Goal: Task Accomplishment & Management: Complete application form

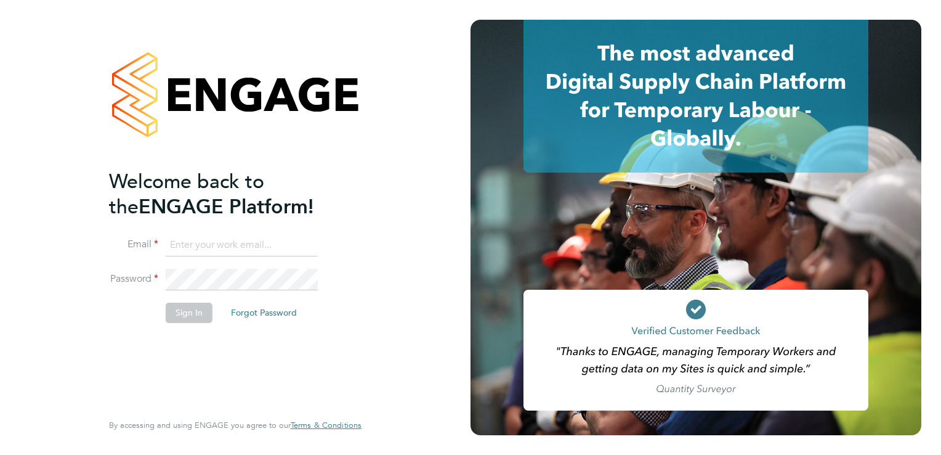
type input "aasiya.dudha@torus.co.uk"
click at [185, 314] on button "Sign In" at bounding box center [189, 312] width 47 height 20
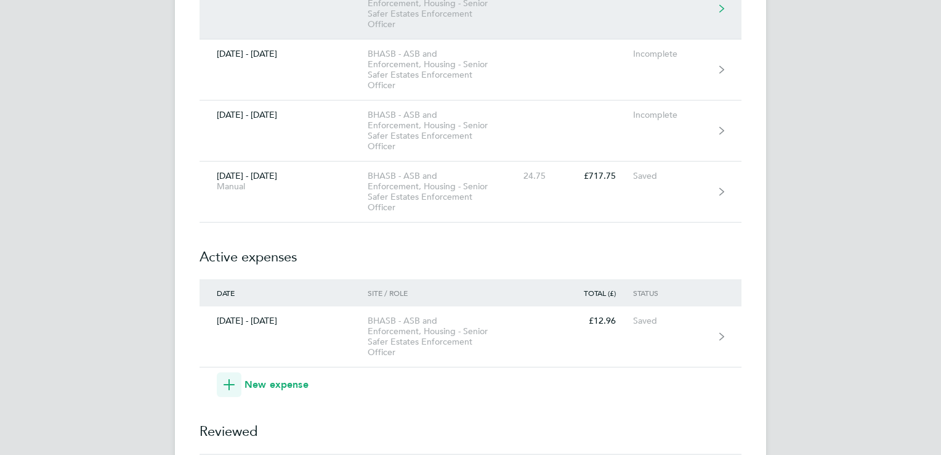
scroll to position [394, 0]
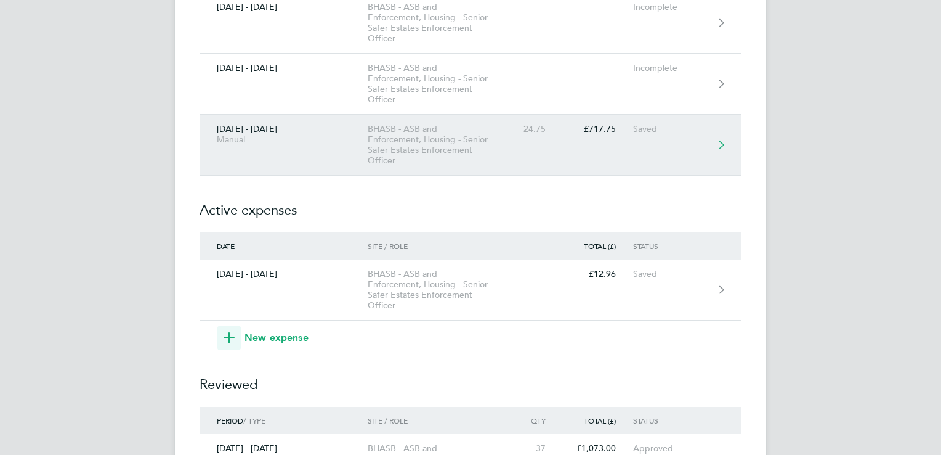
click at [429, 148] on div "BHASB - ASB and Enforcement, Housing - Senior Safer Estates Enforcement Officer" at bounding box center [438, 145] width 141 height 42
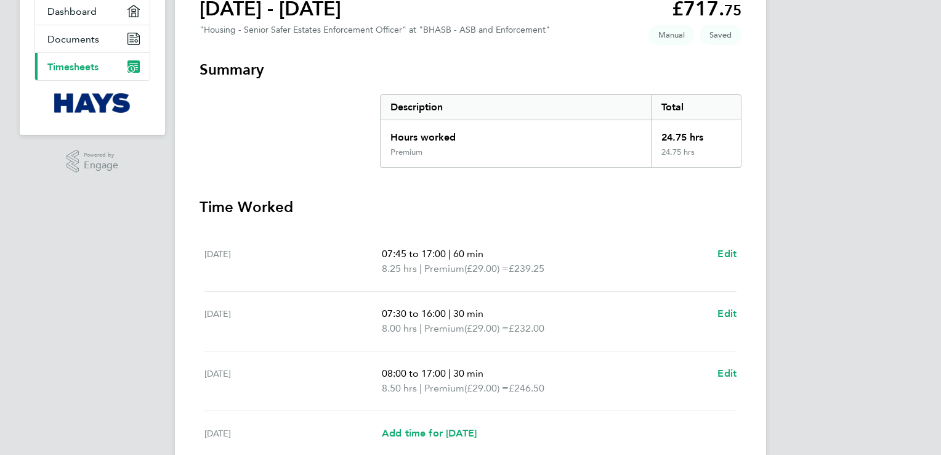
scroll to position [246, 0]
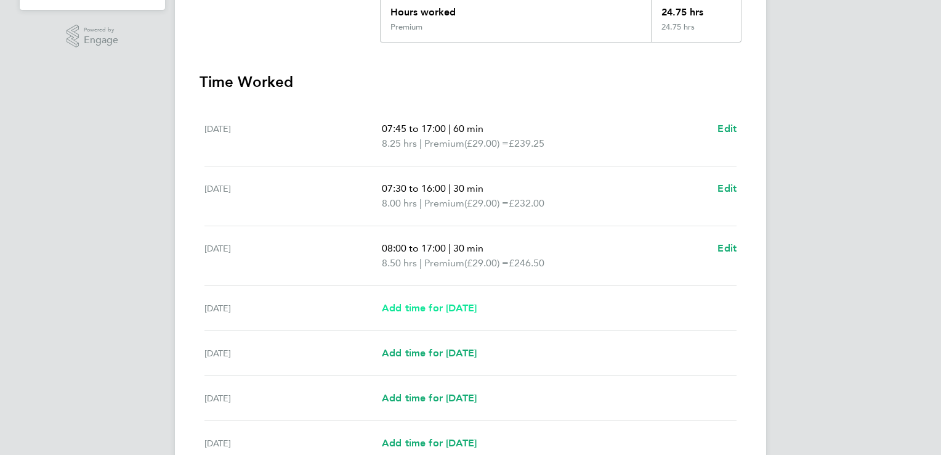
click at [415, 310] on span "Add time for [DATE]" at bounding box center [429, 308] width 95 height 12
select select "30"
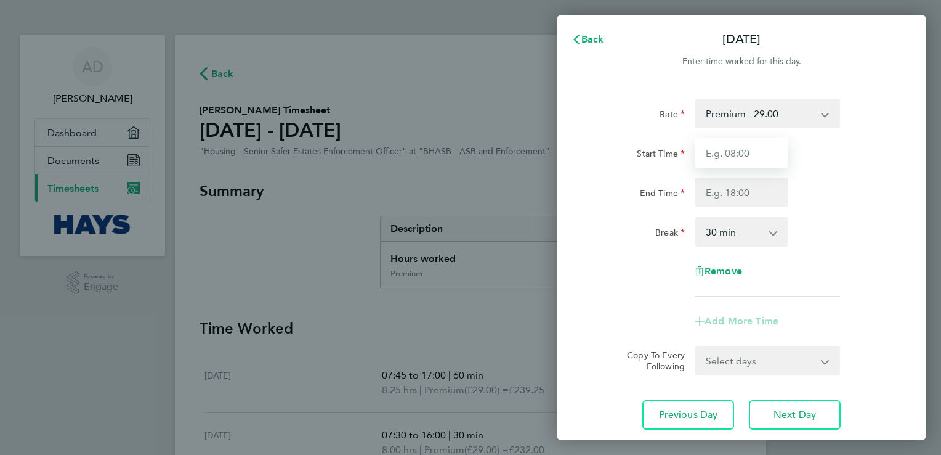
click at [771, 155] on input "Start Time" at bounding box center [742, 153] width 94 height 30
type input "07:30"
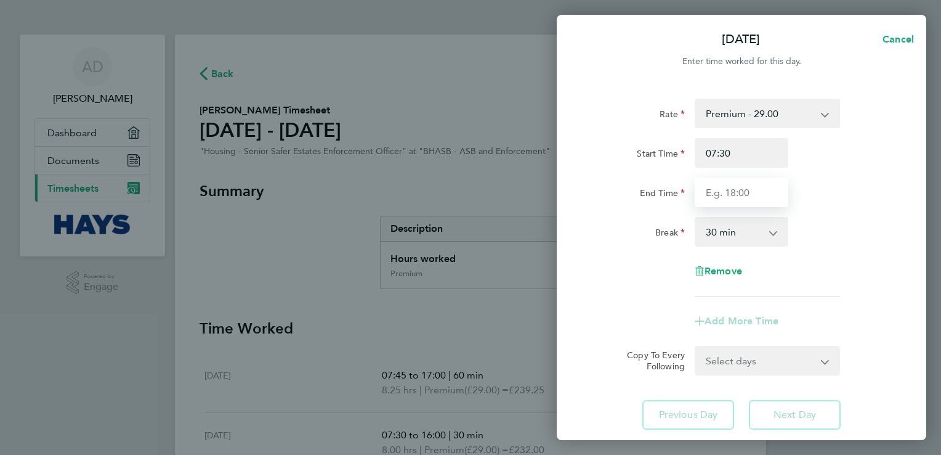
click at [776, 200] on input "End Time" at bounding box center [742, 192] width 94 height 30
type input "17:00"
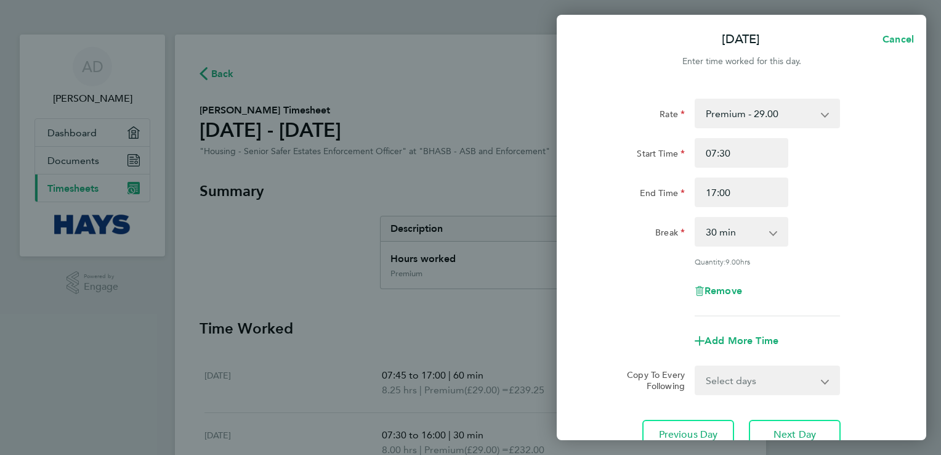
click at [774, 230] on app-icon-cross-button at bounding box center [779, 231] width 15 height 27
click at [768, 232] on select "0 min 15 min 30 min 45 min 60 min 75 min 90 min" at bounding box center [734, 231] width 76 height 27
select select "90"
click at [696, 218] on select "0 min 15 min 30 min 45 min 60 min 75 min 90 min" at bounding box center [734, 231] width 76 height 27
click at [611, 338] on div "Add More Time" at bounding box center [741, 341] width 310 height 30
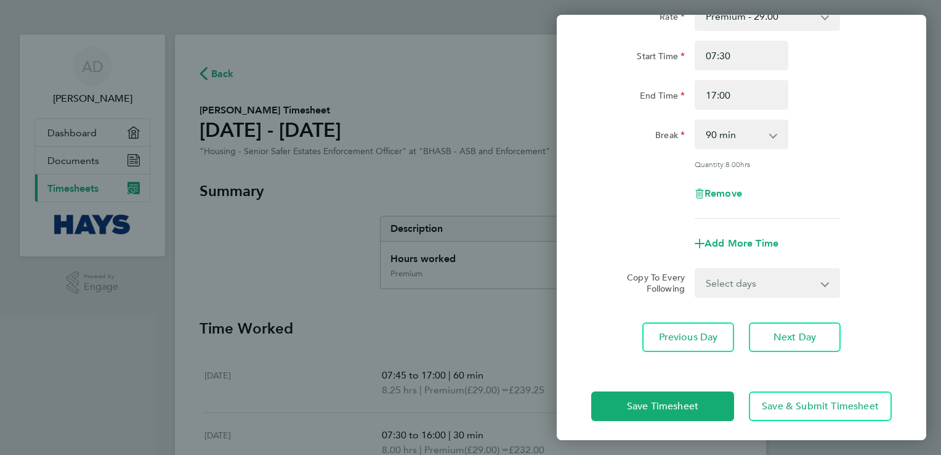
scroll to position [99, 0]
click at [631, 410] on button "Save Timesheet" at bounding box center [662, 405] width 143 height 30
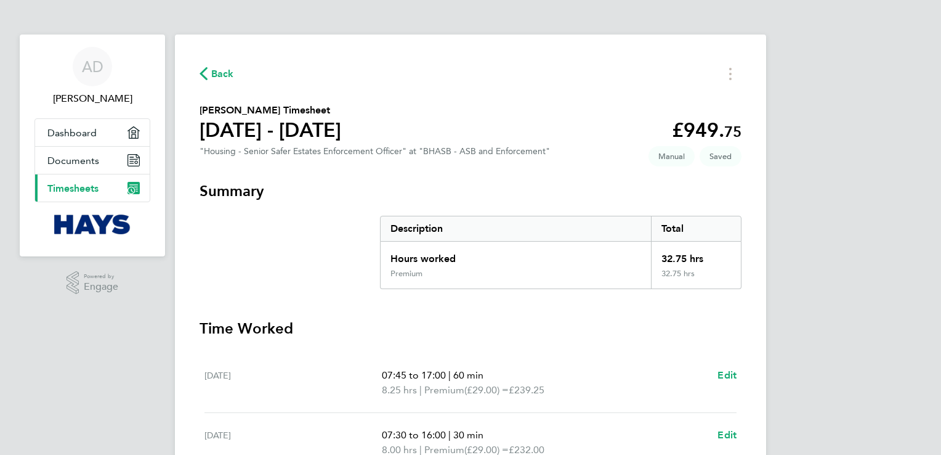
click at [583, 330] on h3 "Time Worked" at bounding box center [471, 328] width 542 height 20
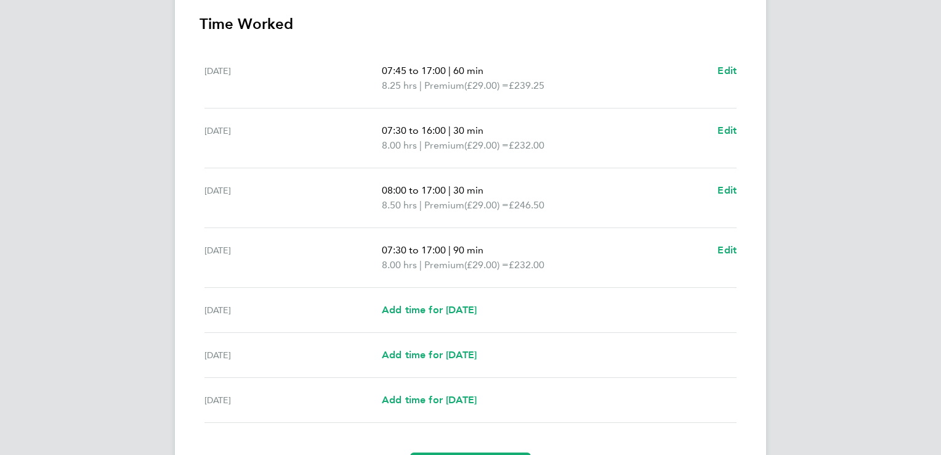
scroll to position [379, 0]
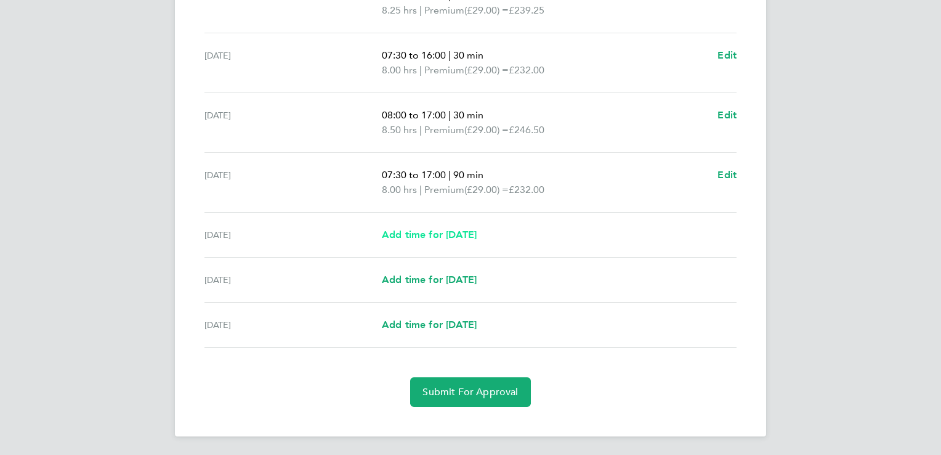
click at [432, 235] on span "Add time for [DATE]" at bounding box center [429, 235] width 95 height 12
select select "30"
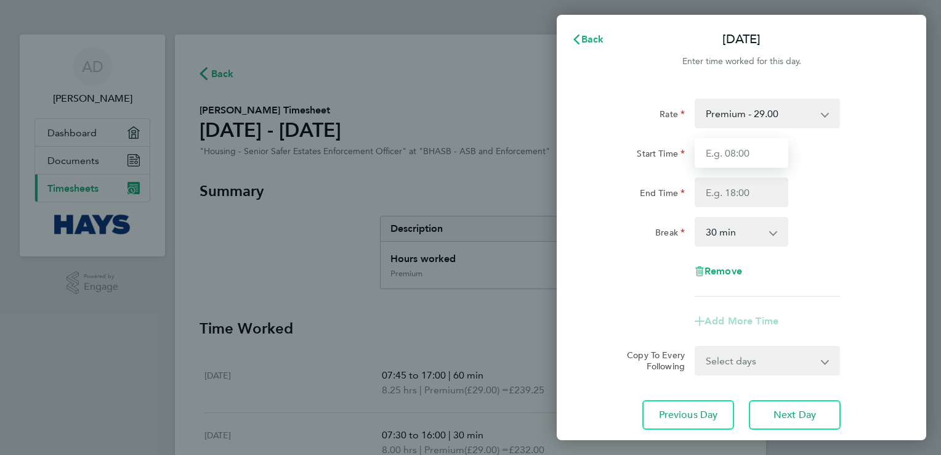
click at [760, 146] on input "Start Time" at bounding box center [742, 153] width 94 height 30
type input "07:30"
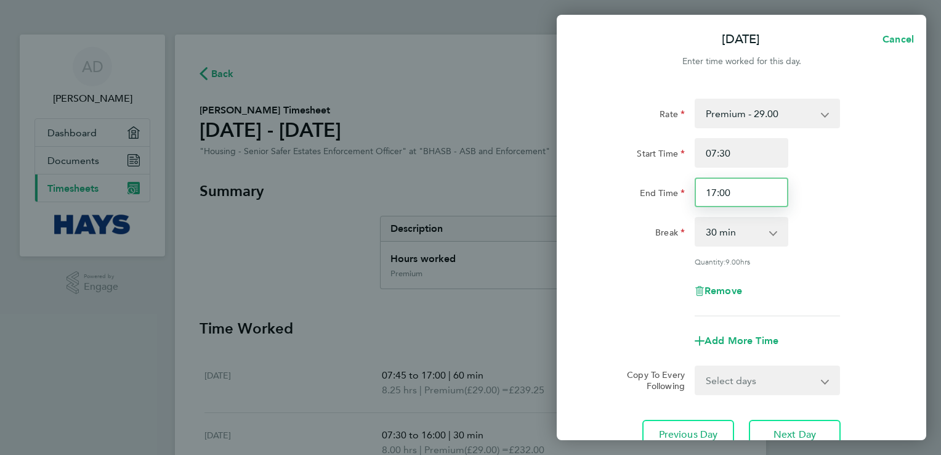
click at [759, 198] on input "17:00" at bounding box center [742, 192] width 94 height 30
drag, startPoint x: 706, startPoint y: 193, endPoint x: 637, endPoint y: 196, distance: 69.6
click at [650, 195] on div "End Time 17:00" at bounding box center [741, 192] width 310 height 30
type input "16:00"
click at [736, 233] on select "0 min 15 min 30 min 45 min 60 min 75 min 90 min" at bounding box center [734, 231] width 76 height 27
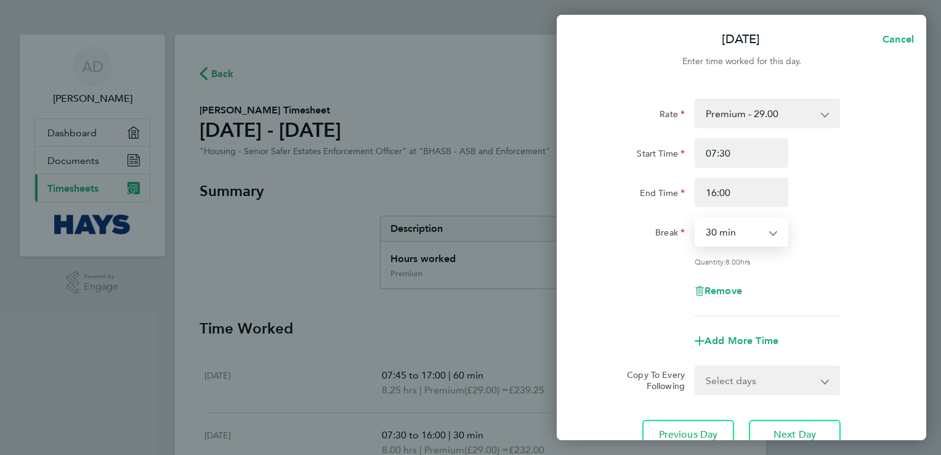
select select "90"
click at [696, 218] on select "0 min 15 min 30 min 45 min 60 min 75 min 90 min" at bounding box center [734, 231] width 76 height 27
click at [602, 349] on div "Add More Time" at bounding box center [741, 341] width 310 height 30
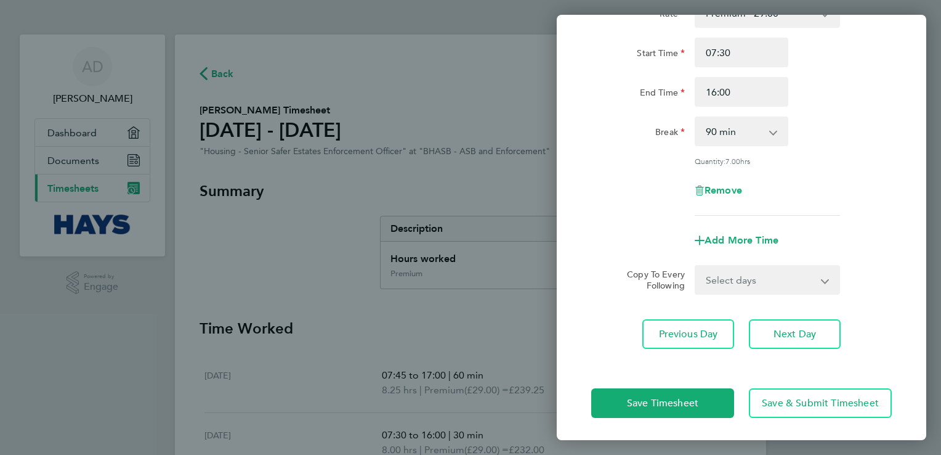
scroll to position [101, 0]
click at [655, 397] on span "Save Timesheet" at bounding box center [662, 402] width 71 height 12
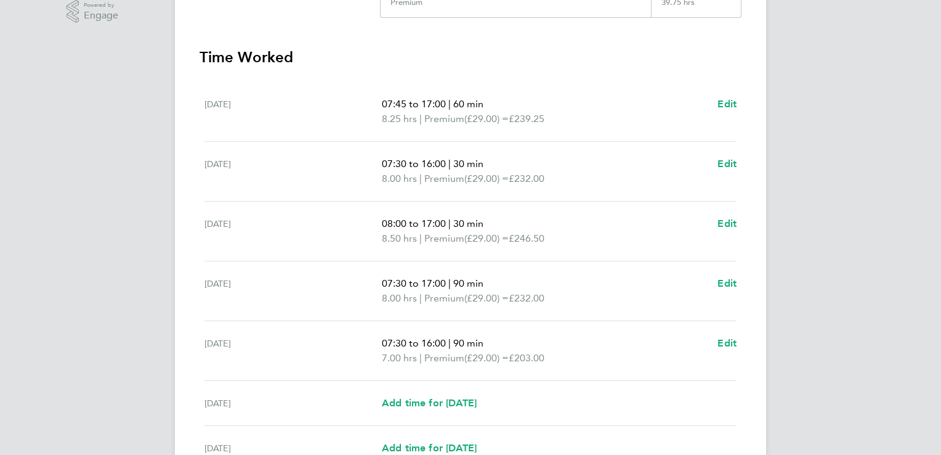
scroll to position [320, 0]
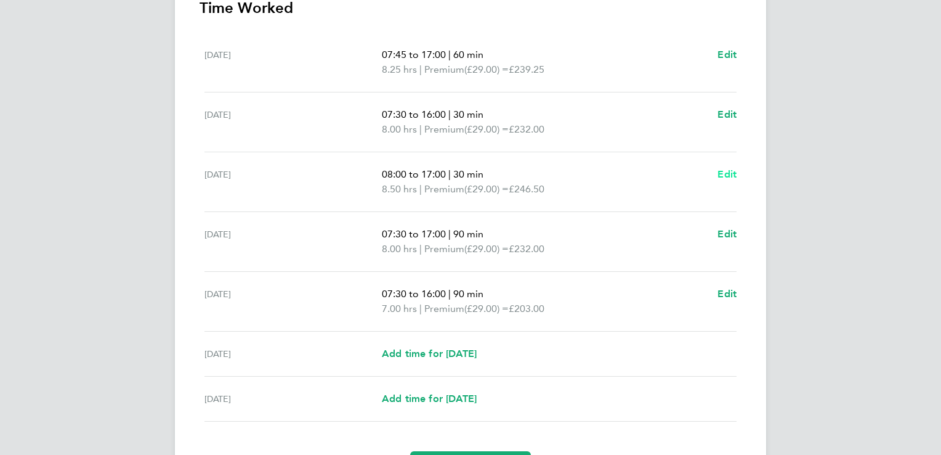
click at [722, 176] on span "Edit" at bounding box center [727, 174] width 19 height 12
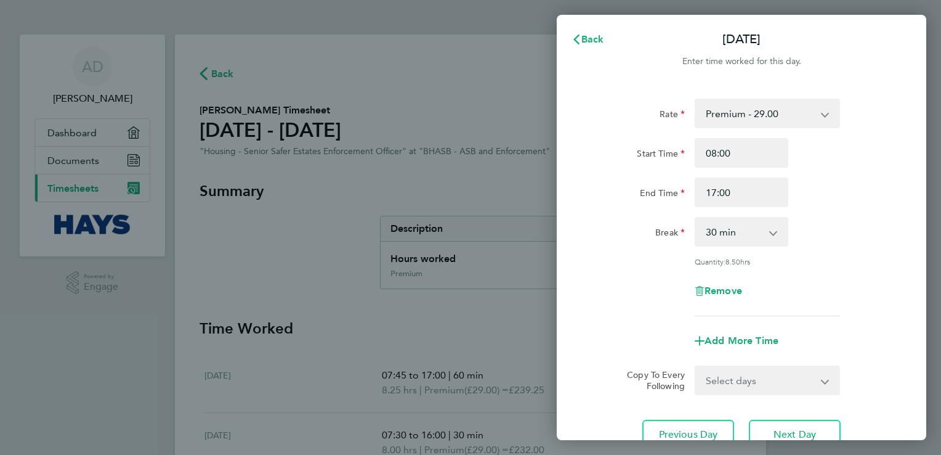
click at [772, 230] on app-icon-cross-button at bounding box center [779, 231] width 15 height 27
click at [774, 233] on app-icon-cross-button at bounding box center [779, 231] width 15 height 27
click at [772, 236] on select "0 min 15 min 30 min 45 min 60 min 75 min 90 min" at bounding box center [734, 231] width 76 height 27
select select "90"
click at [696, 218] on select "0 min 15 min 30 min 45 min 60 min 75 min 90 min" at bounding box center [734, 231] width 76 height 27
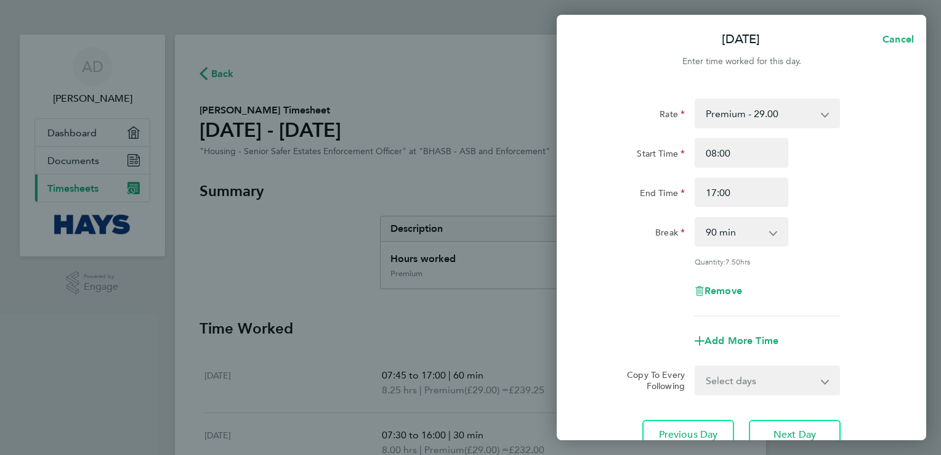
click at [605, 355] on form "Rate Premium - 29.00 Start Time 08:00 End Time 17:00 Break 0 min 15 min 30 min …" at bounding box center [741, 247] width 301 height 296
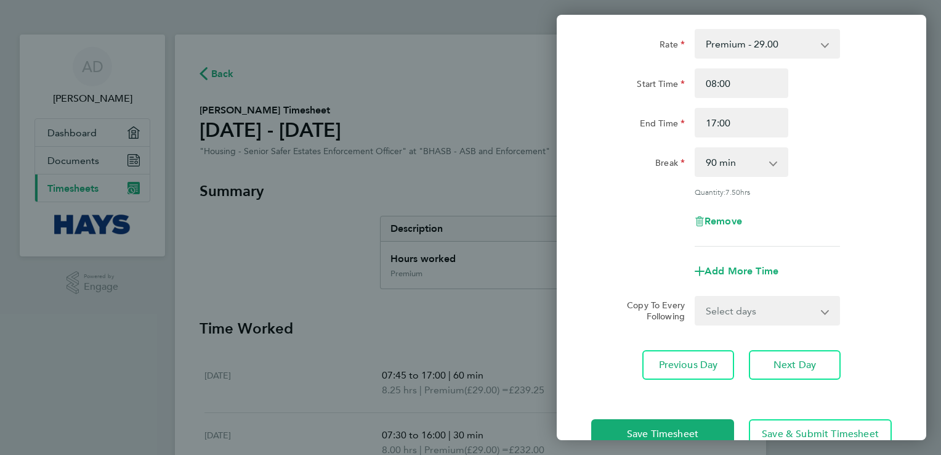
scroll to position [101, 0]
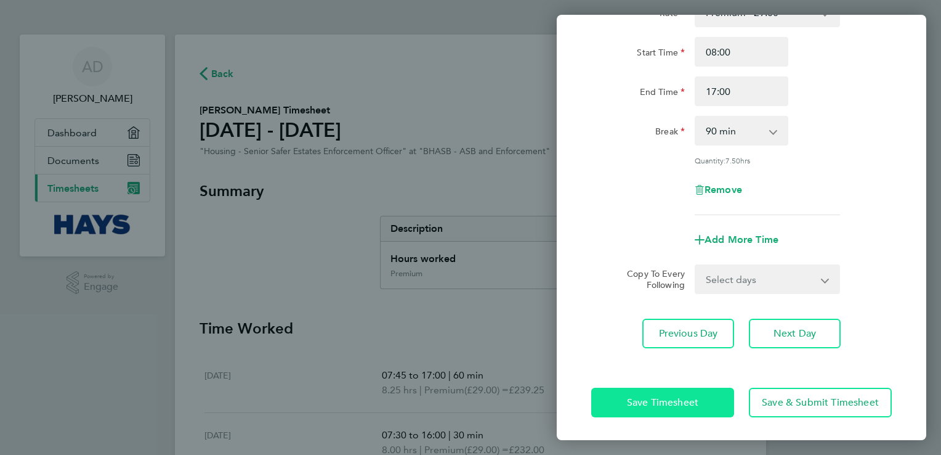
click at [636, 398] on span "Save Timesheet" at bounding box center [662, 402] width 71 height 12
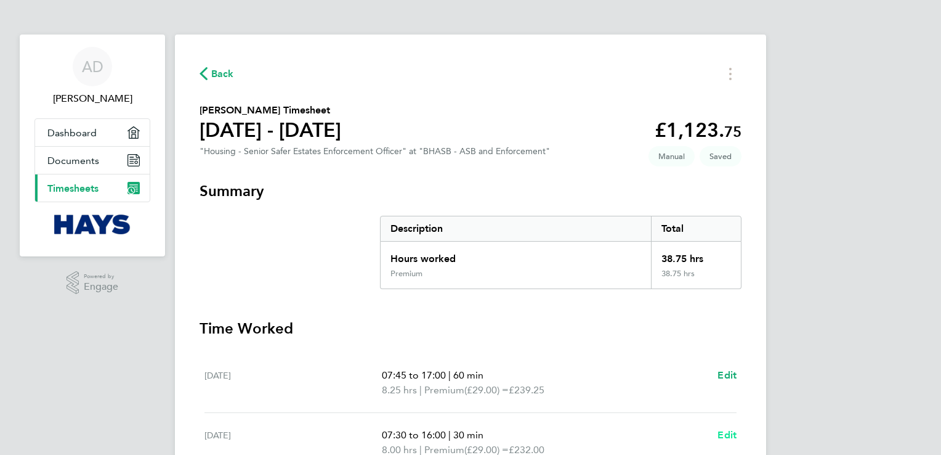
click at [734, 433] on span "Edit" at bounding box center [727, 435] width 19 height 12
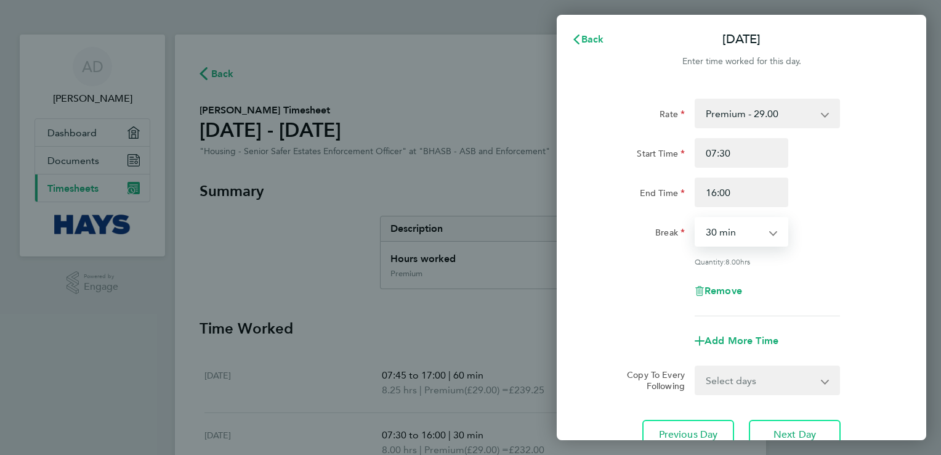
click at [769, 229] on select "0 min 15 min 30 min 45 min 60 min 75 min 90 min" at bounding box center [734, 231] width 76 height 27
select select "90"
click at [696, 218] on select "0 min 15 min 30 min 45 min 60 min 75 min 90 min" at bounding box center [734, 231] width 76 height 27
click at [615, 345] on div "Add More Time" at bounding box center [741, 341] width 310 height 30
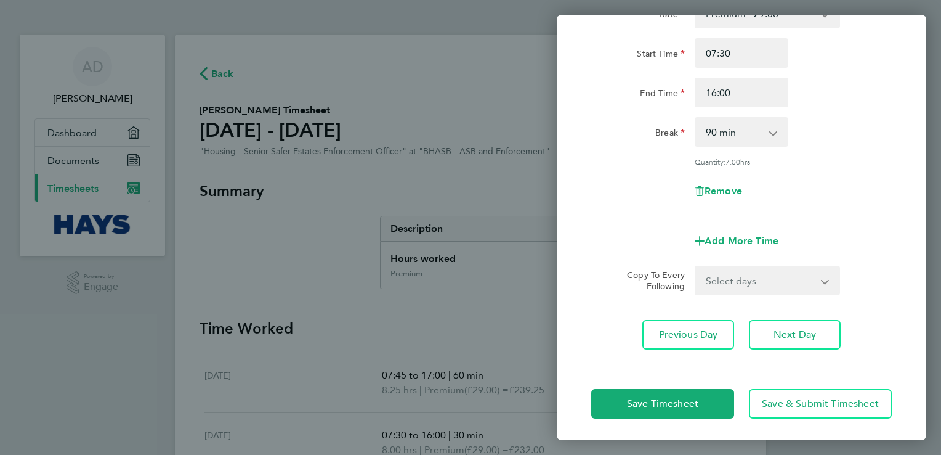
scroll to position [101, 0]
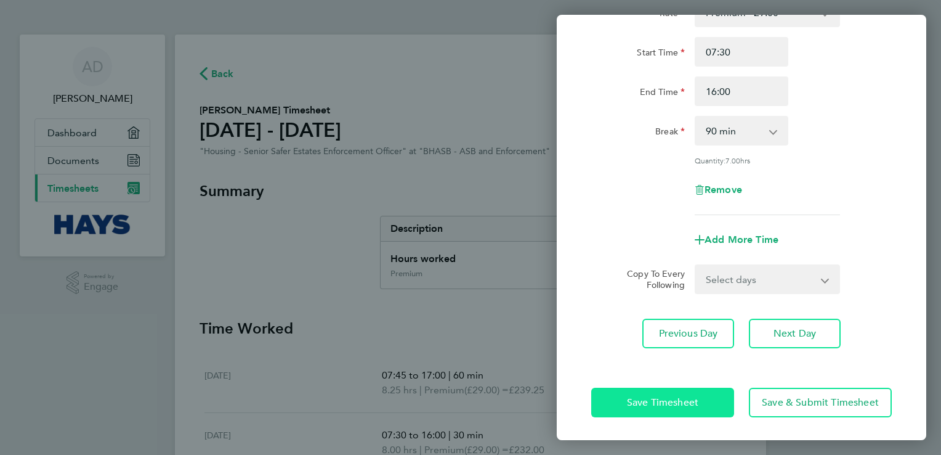
click at [618, 387] on button "Save Timesheet" at bounding box center [662, 402] width 143 height 30
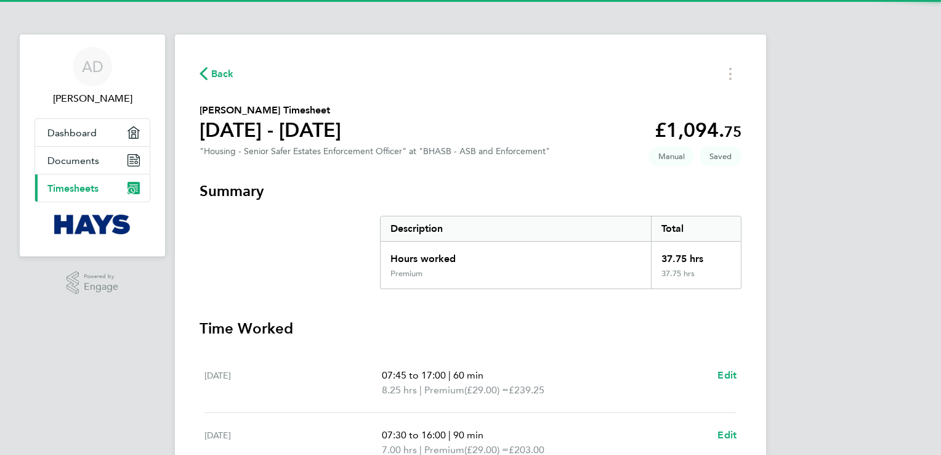
click at [532, 331] on h3 "Time Worked" at bounding box center [471, 328] width 542 height 20
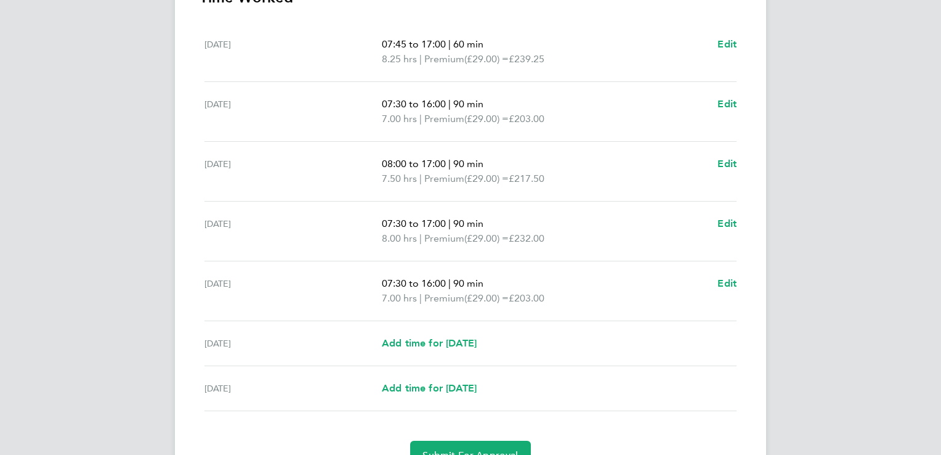
scroll to position [345, 0]
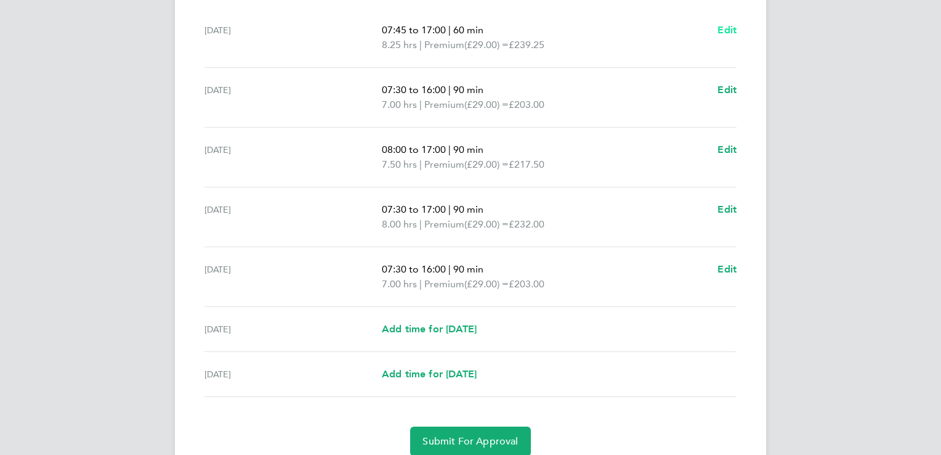
click at [723, 34] on span "Edit" at bounding box center [727, 30] width 19 height 12
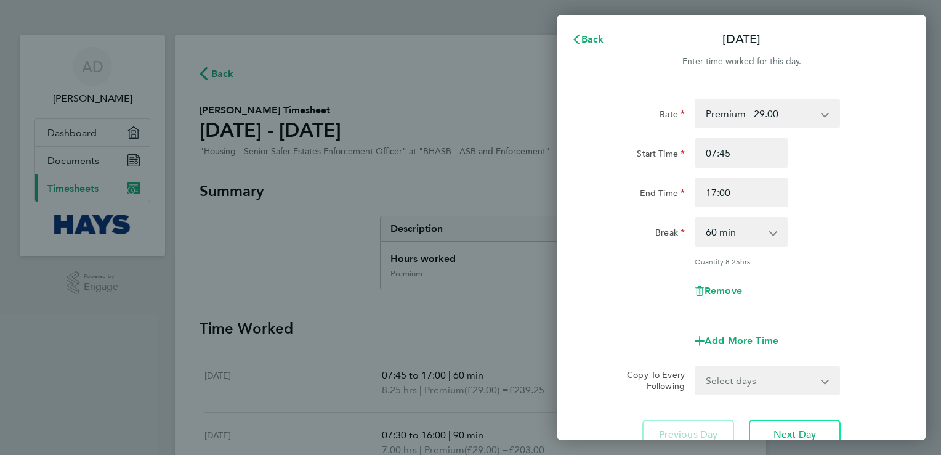
click at [772, 230] on select "0 min 15 min 30 min 45 min 60 min 75 min 90 min" at bounding box center [734, 231] width 76 height 27
select select "90"
click at [696, 218] on select "0 min 15 min 30 min 45 min 60 min 75 min 90 min" at bounding box center [734, 231] width 76 height 27
click at [617, 317] on app-timesheet-line-form-group "Rate Premium - 29.00 Start Time 07:45 End Time 17:00 Break 0 min 15 min 30 min …" at bounding box center [741, 227] width 301 height 257
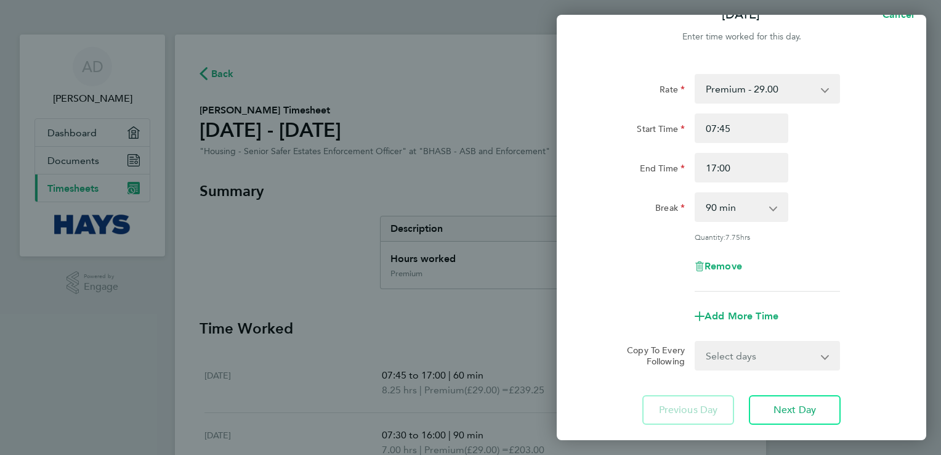
scroll to position [101, 0]
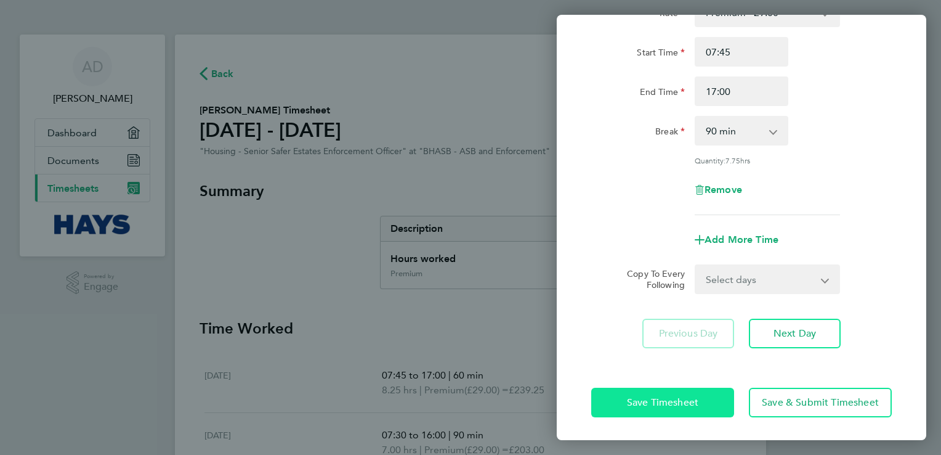
click at [640, 391] on button "Save Timesheet" at bounding box center [662, 402] width 143 height 30
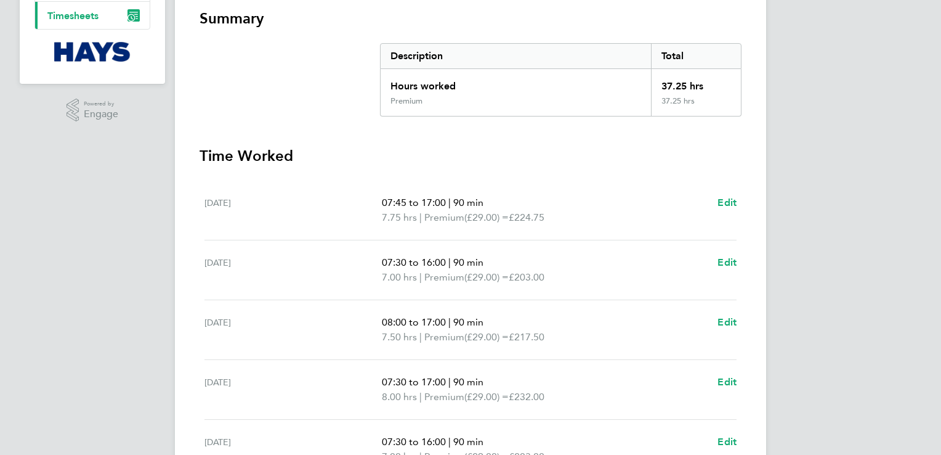
scroll to position [197, 0]
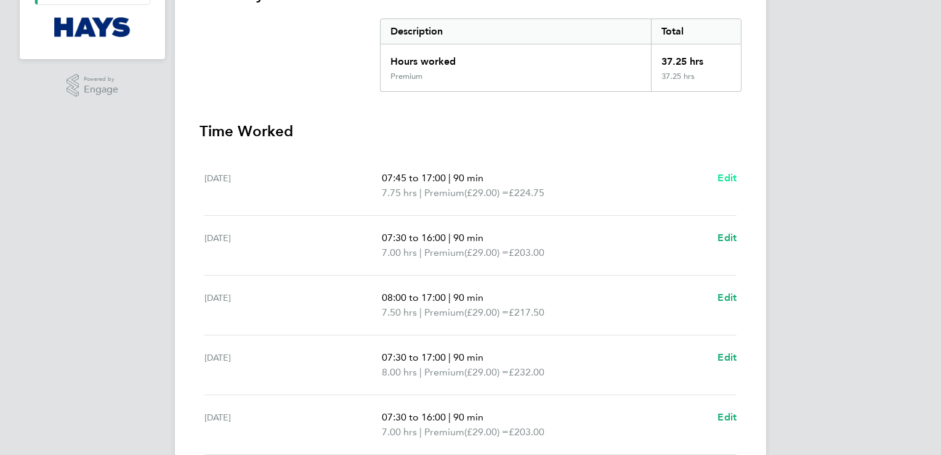
click at [729, 178] on span "Edit" at bounding box center [727, 178] width 19 height 12
select select "90"
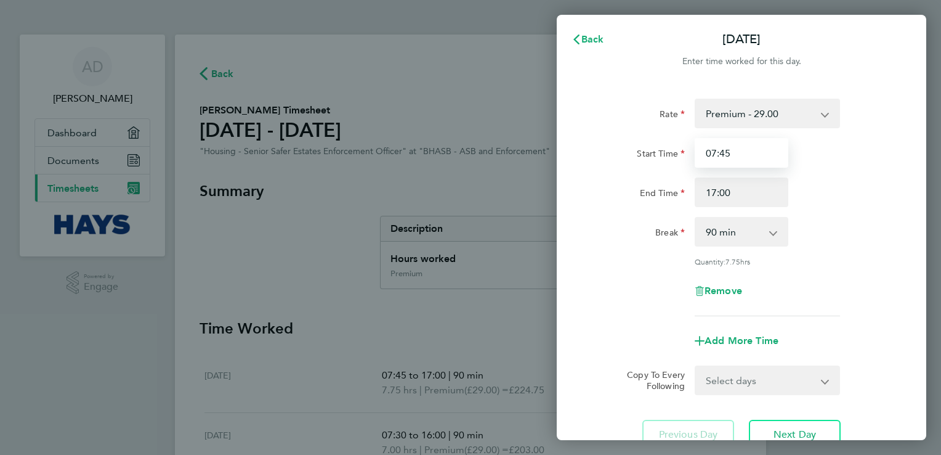
drag, startPoint x: 637, startPoint y: 156, endPoint x: 547, endPoint y: 180, distance: 93.2
click at [621, 156] on div "Start Time 07:45" at bounding box center [741, 153] width 310 height 30
type input "08:00"
click at [587, 277] on div "Remove" at bounding box center [741, 291] width 310 height 30
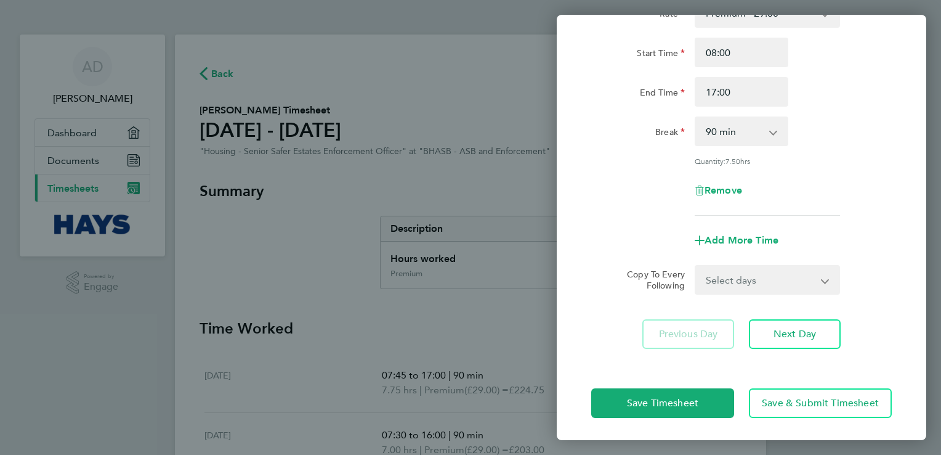
scroll to position [101, 0]
click at [633, 391] on button "Save Timesheet" at bounding box center [662, 402] width 143 height 30
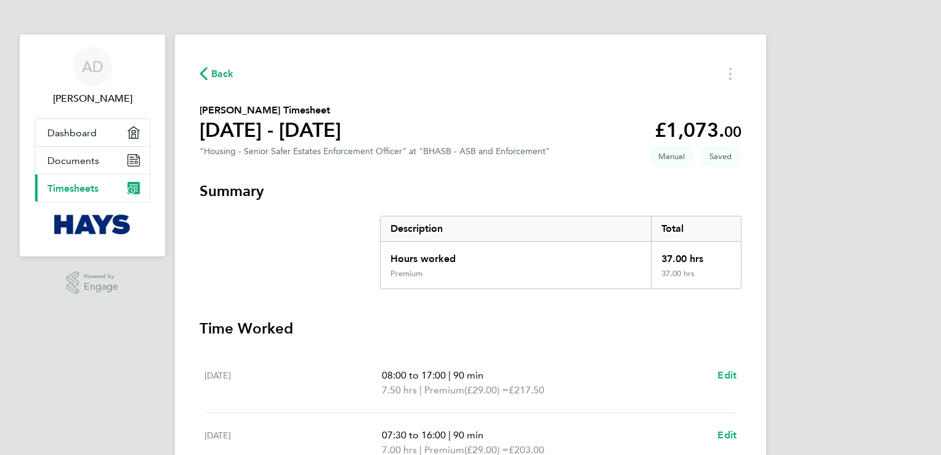
click at [629, 337] on h3 "Time Worked" at bounding box center [471, 328] width 542 height 20
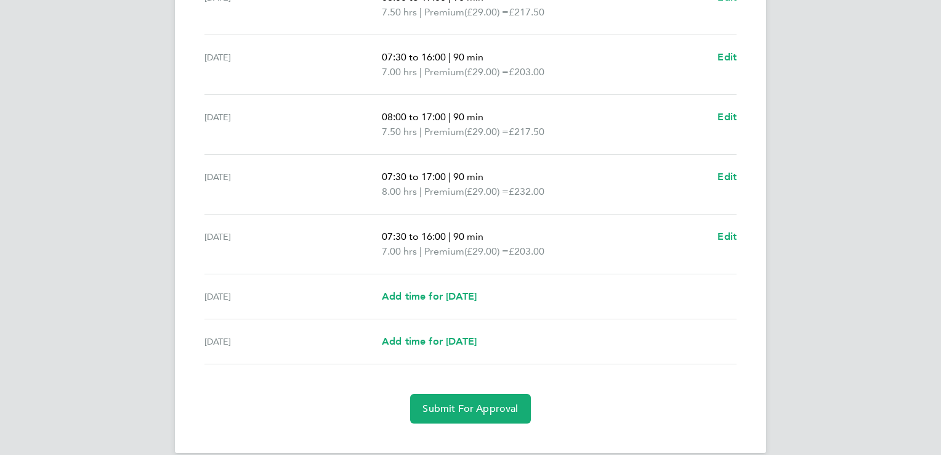
scroll to position [394, 0]
